Goal: Transaction & Acquisition: Subscribe to service/newsletter

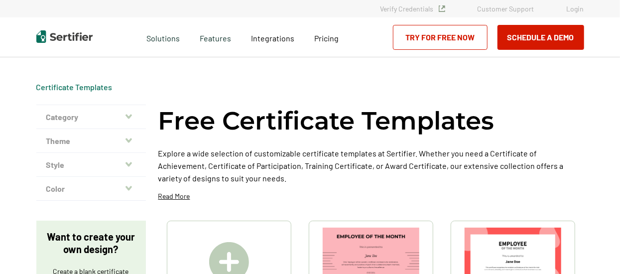
click at [446, 36] on link "Try for Free Now" at bounding box center [440, 37] width 95 height 25
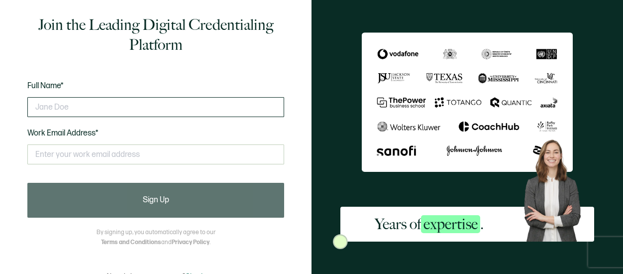
click at [69, 109] on input "text" at bounding box center [155, 107] width 257 height 20
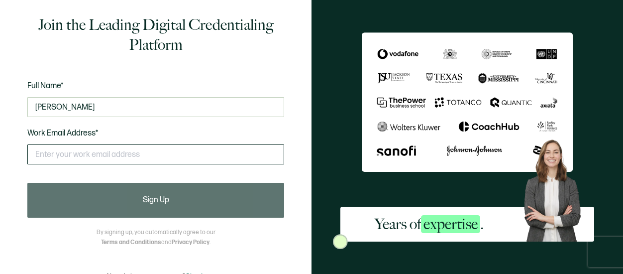
type input "[PERSON_NAME]"
click at [40, 159] on input "text" at bounding box center [155, 154] width 257 height 20
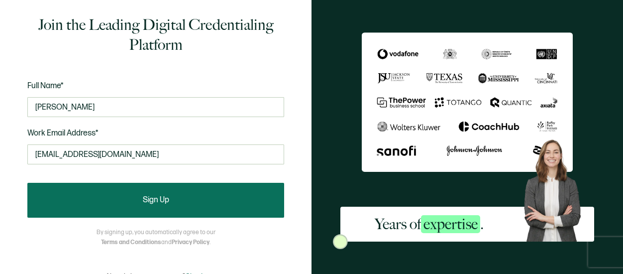
click at [124, 202] on button "Sign Up" at bounding box center [155, 200] width 257 height 35
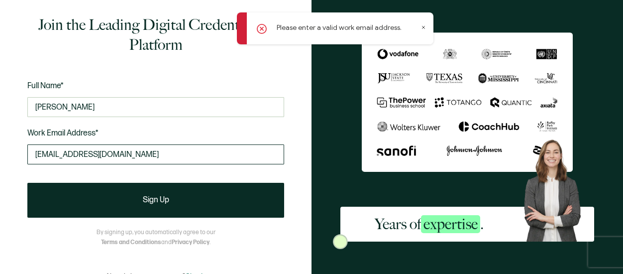
click at [124, 154] on input "[EMAIL_ADDRESS][DOMAIN_NAME]" at bounding box center [155, 154] width 257 height 20
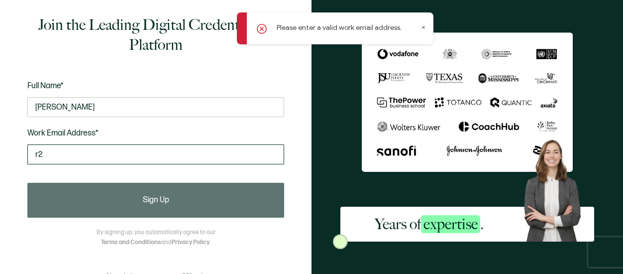
type input "r"
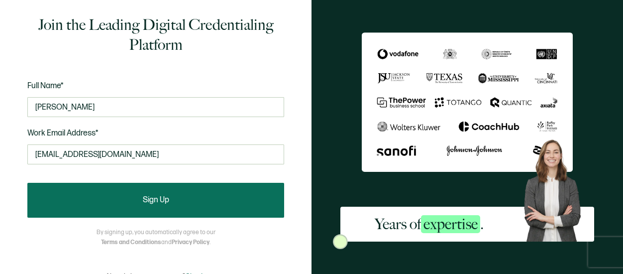
type input "[EMAIL_ADDRESS][DOMAIN_NAME]"
click at [161, 204] on span "Sign Up" at bounding box center [156, 200] width 26 height 8
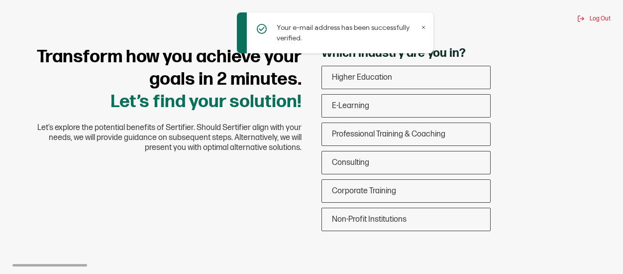
click at [424, 28] on icon at bounding box center [424, 27] width 2 height 2
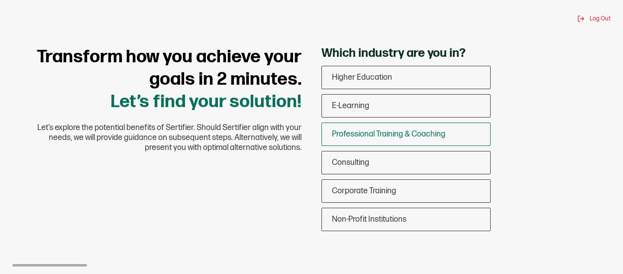
click at [365, 139] on div "Professional Training & Coaching" at bounding box center [406, 133] width 168 height 23
click at [0, 0] on input "Professional Training & Coaching" at bounding box center [0, 0] width 0 height 0
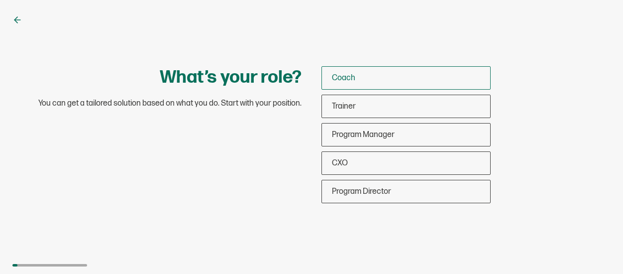
click at [336, 78] on span "Coach" at bounding box center [343, 77] width 23 height 9
click at [0, 0] on input "Coach" at bounding box center [0, 0] width 0 height 0
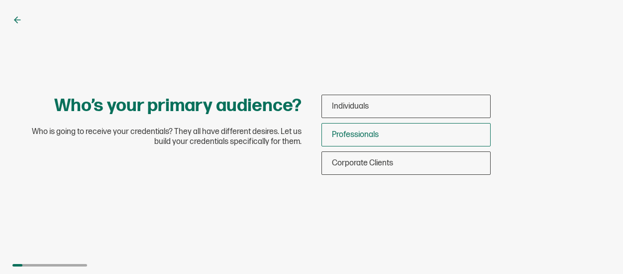
click at [353, 139] on div "Professionals" at bounding box center [406, 134] width 168 height 23
click at [0, 0] on input "Professionals" at bounding box center [0, 0] width 0 height 0
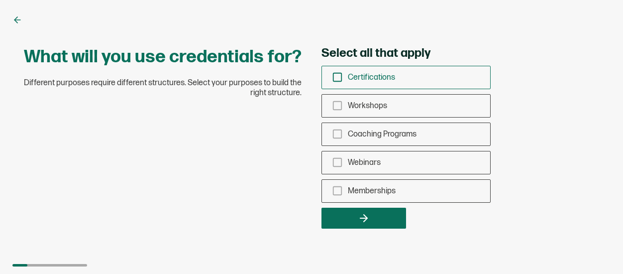
click at [337, 82] on icon "checkbox-group" at bounding box center [337, 77] width 11 height 11
click at [0, 0] on input "Certifications" at bounding box center [0, 0] width 0 height 0
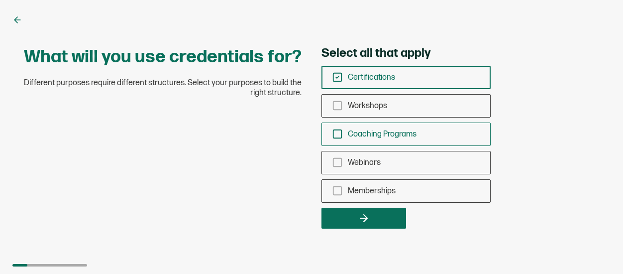
click at [338, 135] on icon "checkbox-group" at bounding box center [337, 133] width 11 height 11
click at [0, 0] on input "Coaching Programs" at bounding box center [0, 0] width 0 height 0
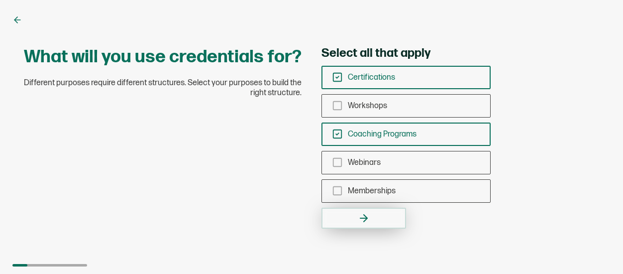
click at [363, 219] on icon "button" at bounding box center [364, 218] width 12 height 12
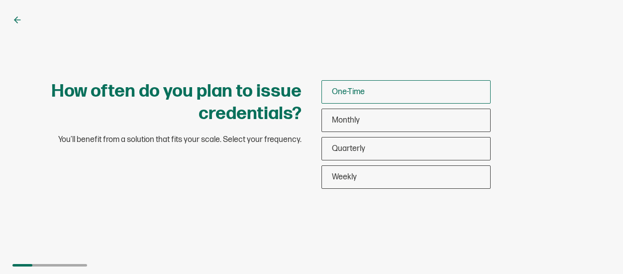
click at [352, 94] on span "One-Time" at bounding box center [348, 91] width 33 height 9
click at [0, 0] on input "One-Time" at bounding box center [0, 0] width 0 height 0
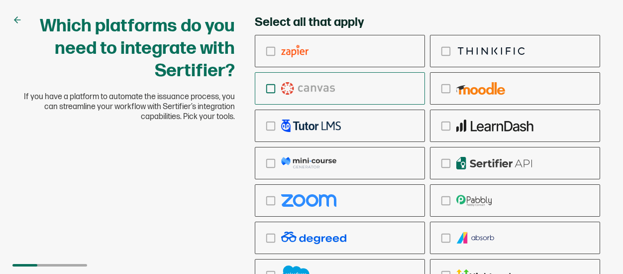
click at [271, 90] on icon "checkbox-group" at bounding box center [270, 88] width 11 height 11
click at [0, 0] on input "checkbox-group" at bounding box center [0, 0] width 0 height 0
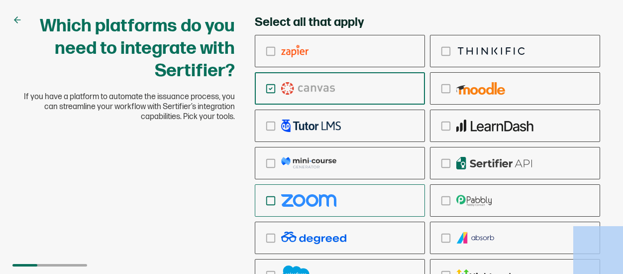
click at [273, 201] on icon "checkbox-group" at bounding box center [270, 200] width 11 height 11
click at [0, 0] on input "checkbox-group" at bounding box center [0, 0] width 0 height 0
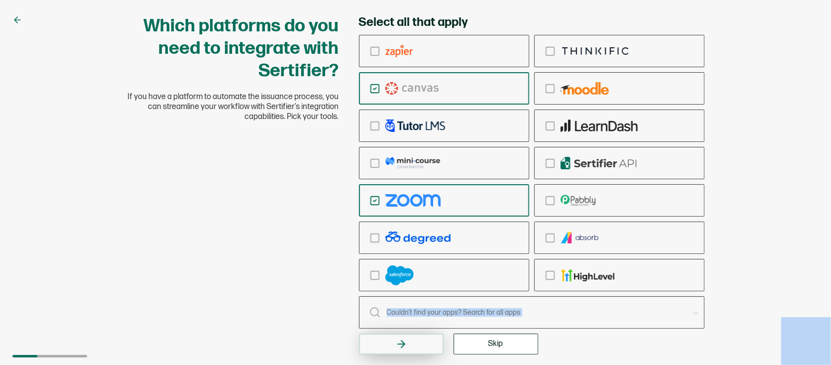
click at [412, 273] on button "button" at bounding box center [401, 344] width 85 height 21
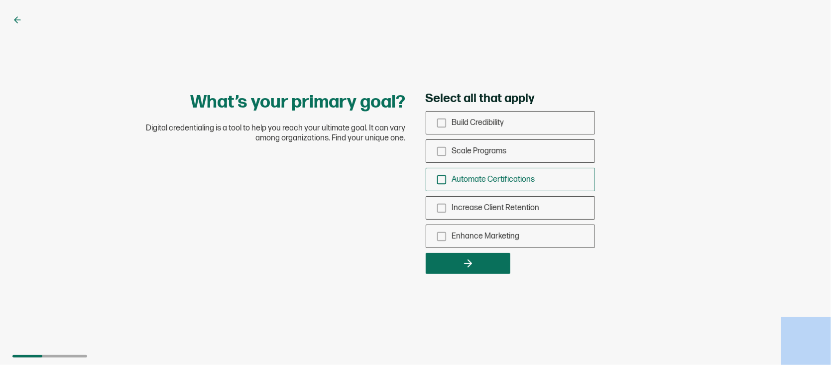
click at [442, 185] on icon "checkbox-group" at bounding box center [441, 179] width 11 height 11
click at [0, 0] on input "Automate Certifications" at bounding box center [0, 0] width 0 height 0
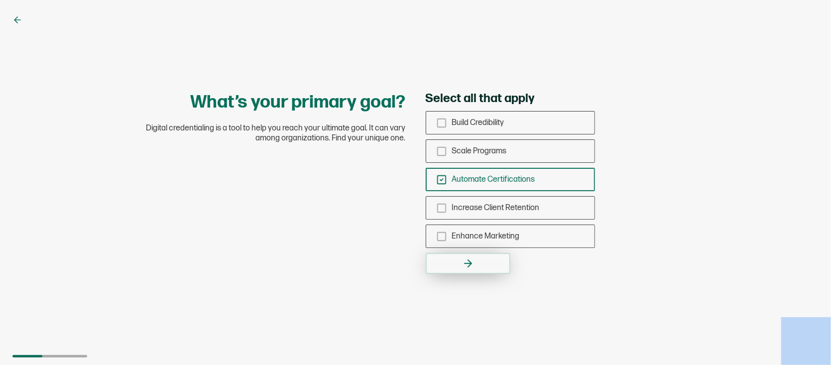
click at [477, 259] on button "button" at bounding box center [468, 263] width 85 height 21
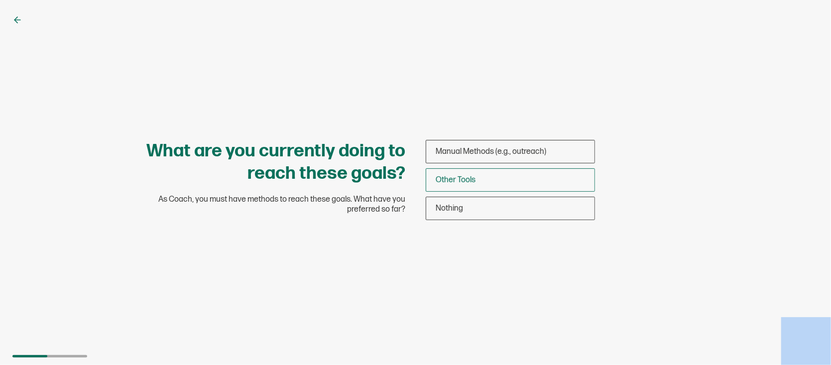
click at [474, 176] on span "Other Tools" at bounding box center [456, 179] width 40 height 9
click at [0, 0] on input "Other Tools" at bounding box center [0, 0] width 0 height 0
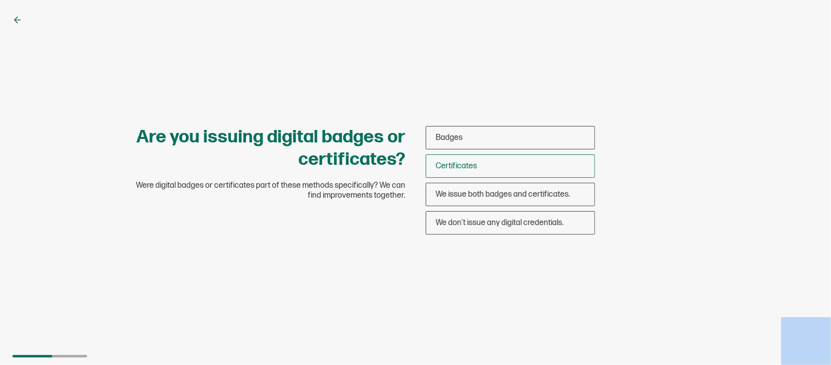
click at [484, 166] on div "Certificates" at bounding box center [510, 165] width 168 height 23
click at [0, 0] on input "Certificates" at bounding box center [0, 0] width 0 height 0
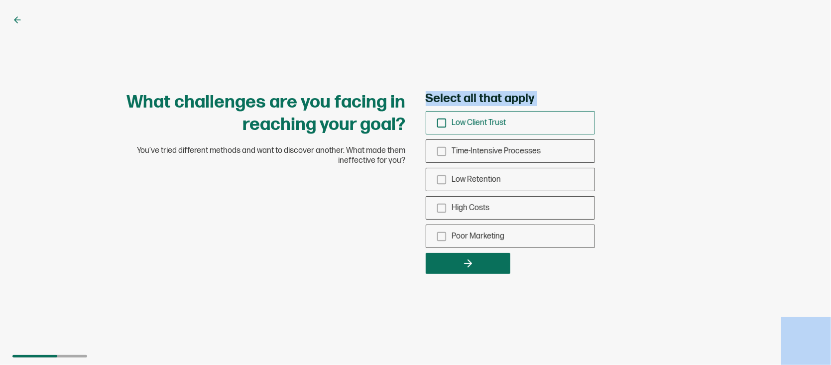
click at [441, 125] on icon "checkbox-group" at bounding box center [441, 122] width 11 height 11
click at [0, 0] on input "Low Client Trust" at bounding box center [0, 0] width 0 height 0
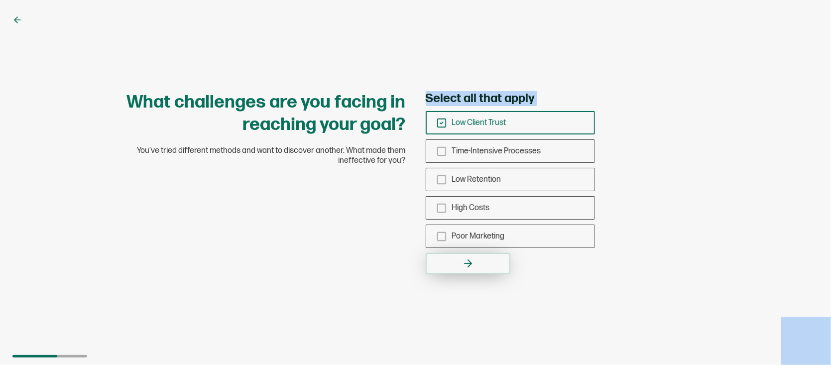
click at [482, 262] on button "button" at bounding box center [468, 263] width 85 height 21
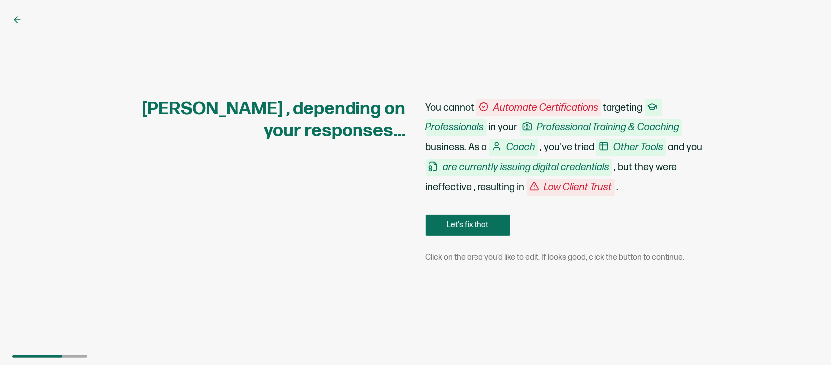
click at [298, 225] on div "[PERSON_NAME] , depending on your responses... You cannot Automate Certificatio…" at bounding box center [415, 183] width 597 height 170
click at [481, 231] on button "Let's fix that" at bounding box center [468, 225] width 85 height 21
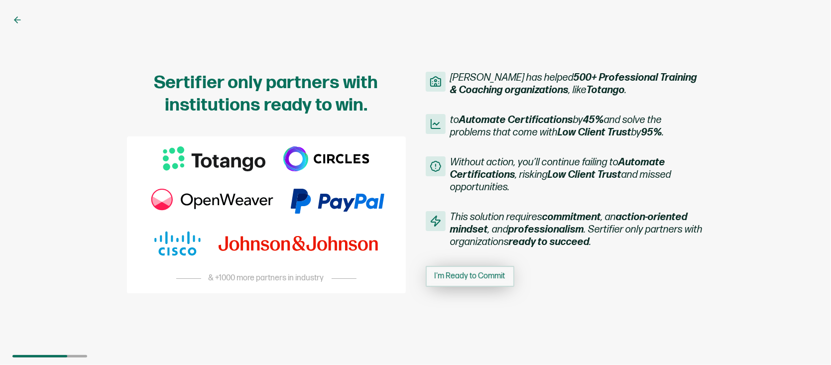
click at [500, 273] on span "I'm Ready to Commit" at bounding box center [470, 276] width 71 height 8
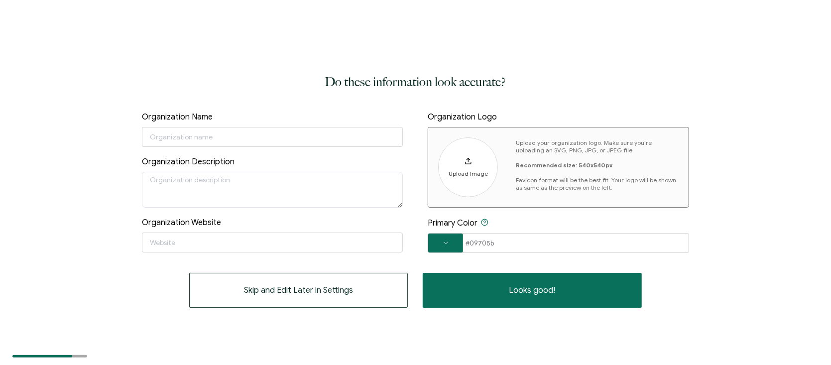
click at [500, 273] on button "Looks good!" at bounding box center [532, 290] width 219 height 35
click at [164, 133] on input "text" at bounding box center [272, 137] width 261 height 20
type input "U"
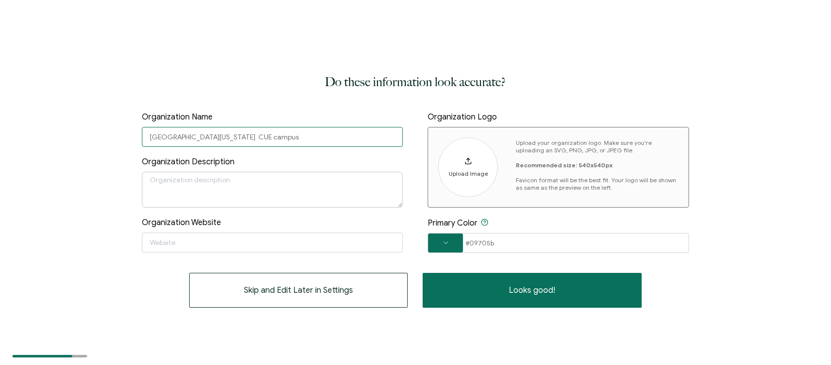
type input "[GEOGRAPHIC_DATA][US_STATE] CUE campus"
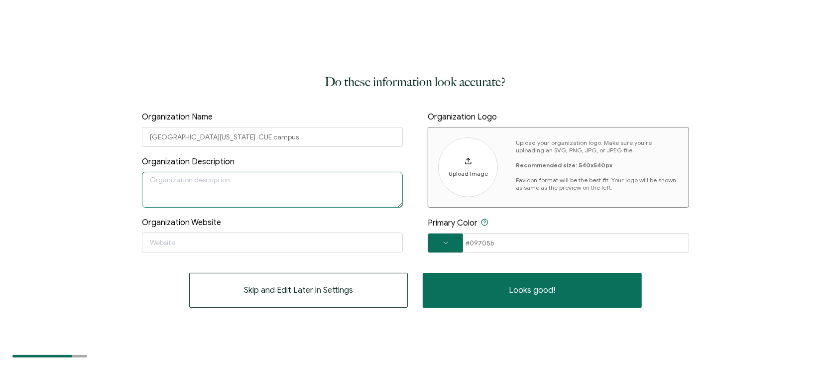
click at [172, 185] on textarea at bounding box center [272, 190] width 261 height 36
click at [175, 241] on input "text" at bounding box center [272, 242] width 261 height 20
click at [270, 273] on span "Skip and Edit Later in Settings" at bounding box center [298, 290] width 109 height 8
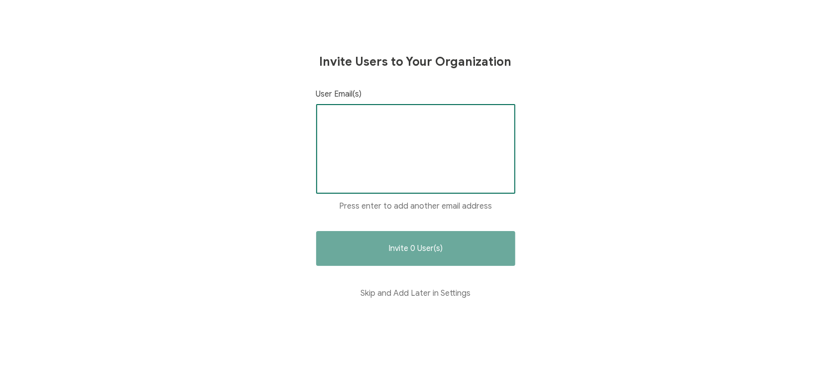
click at [345, 121] on input "text" at bounding box center [416, 120] width 182 height 15
click at [399, 121] on input "[EMAIL_ADDRESS][DOMAIN_NAME]" at bounding box center [416, 120] width 182 height 15
type input "r"
type input "reg"
